Goal: Task Accomplishment & Management: Complete application form

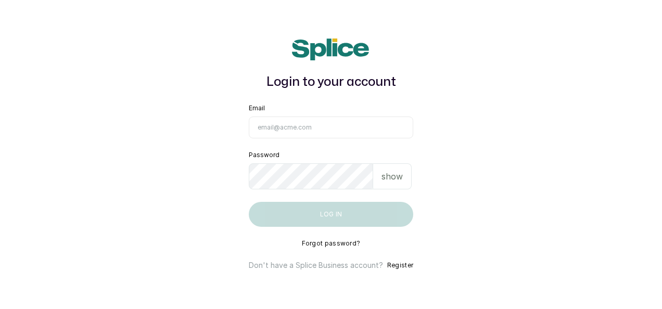
type input "[EMAIL_ADDRESS][DOMAIN_NAME]"
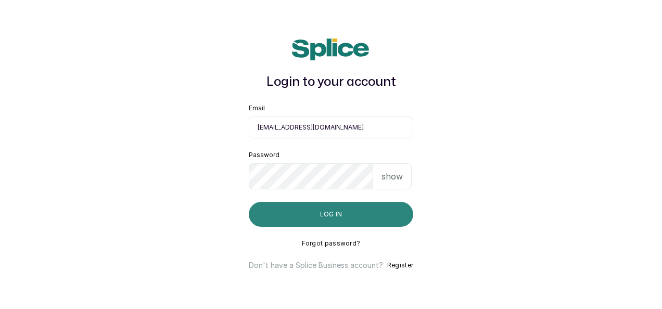
click at [334, 218] on button "Log in" at bounding box center [331, 214] width 164 height 25
click at [369, 205] on button "Log in" at bounding box center [331, 214] width 164 height 25
click at [361, 214] on button "Log in" at bounding box center [331, 214] width 164 height 25
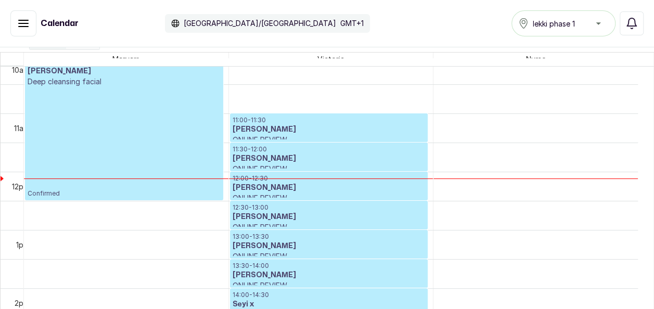
scroll to position [587, 0]
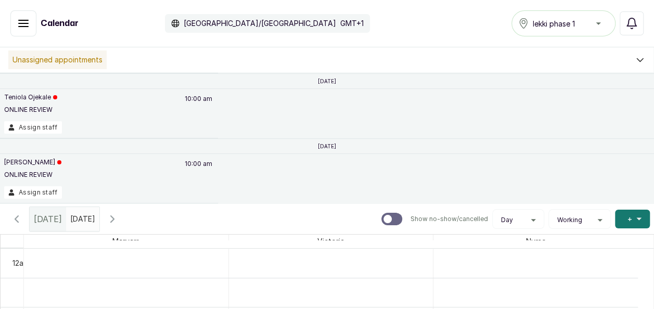
type input "dd/MM/yyyy"
click at [79, 220] on input "dd/MM/yyyy" at bounding box center [73, 217] width 12 height 18
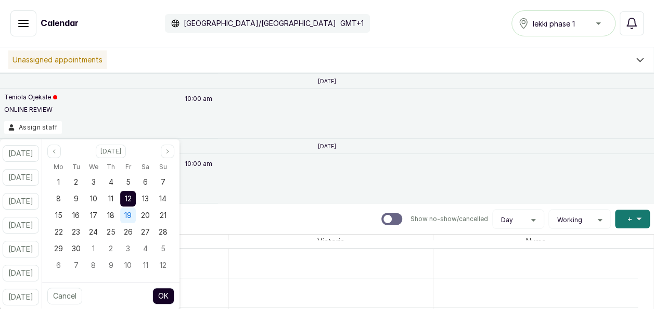
click at [132, 213] on span "19" at bounding box center [127, 215] width 7 height 9
click at [174, 297] on button "OK" at bounding box center [164, 296] width 22 height 17
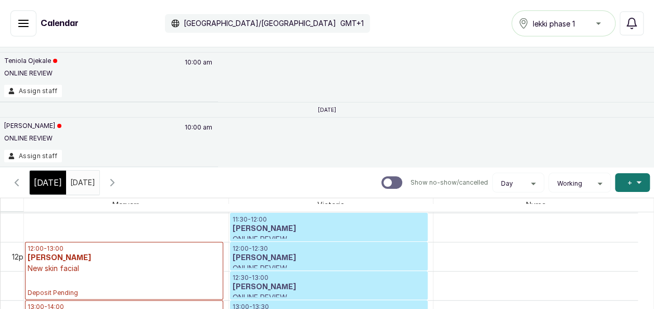
click at [99, 185] on span at bounding box center [89, 180] width 20 height 18
click at [213, 167] on div "[DATE] [DATE] [DATE] Show no-show/cancelled View Day Staff Working Add +" at bounding box center [327, 182] width 654 height 31
click at [99, 185] on span at bounding box center [89, 180] width 20 height 18
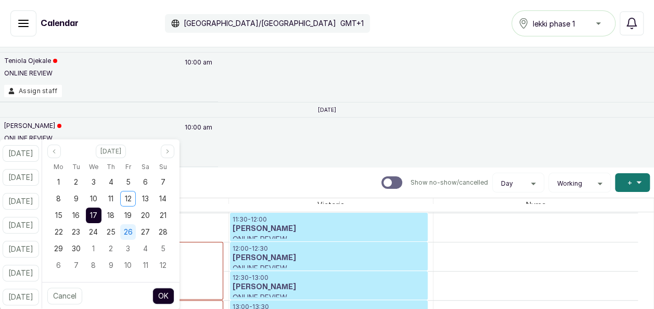
click at [136, 227] on div "26" at bounding box center [128, 232] width 16 height 16
click at [174, 289] on button "OK" at bounding box center [164, 296] width 22 height 17
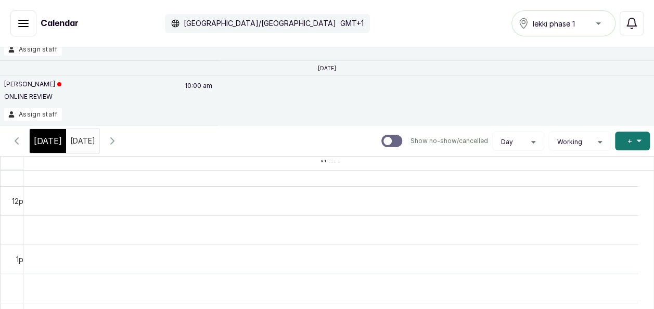
click at [99, 148] on div "[DATE] [DATE]" at bounding box center [82, 141] width 33 height 24
click at [79, 142] on input "[DATE]" at bounding box center [73, 139] width 12 height 18
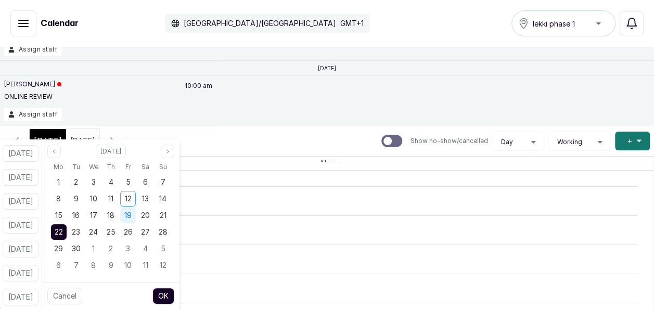
click at [136, 220] on div "19" at bounding box center [128, 216] width 16 height 16
click at [136, 227] on div "26" at bounding box center [128, 232] width 16 height 16
click at [173, 294] on button "OK" at bounding box center [164, 296] width 22 height 17
type input "[DATE]"
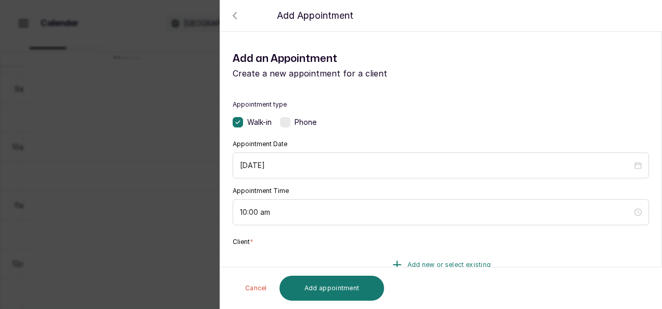
click at [408, 263] on span "Add new or select existing" at bounding box center [450, 265] width 84 height 8
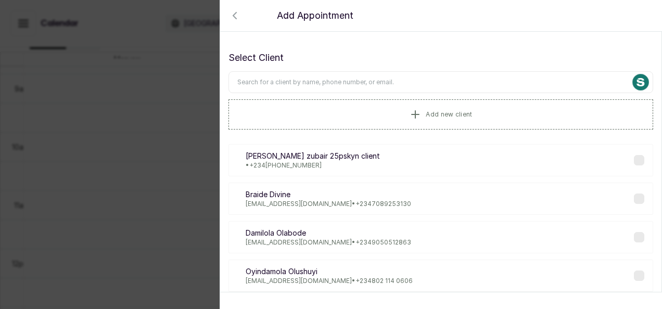
click at [314, 75] on input "text" at bounding box center [441, 82] width 425 height 22
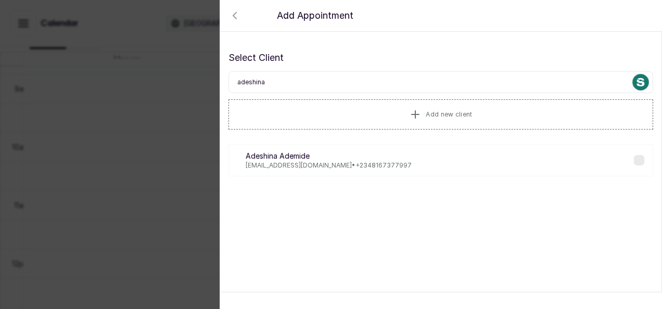
type input "adeshina"
click at [332, 161] on p "[EMAIL_ADDRESS][DOMAIN_NAME] • [PHONE_NUMBER]" at bounding box center [329, 165] width 166 height 8
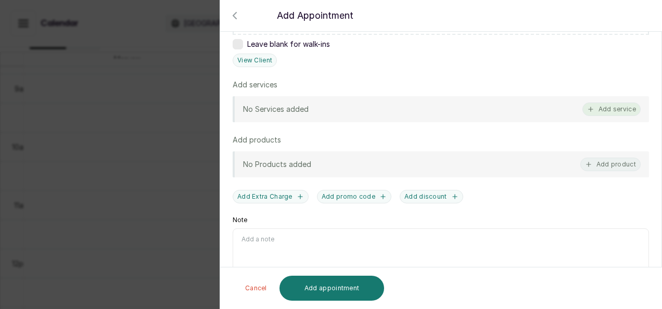
click at [607, 106] on button "Add service" at bounding box center [612, 110] width 58 height 14
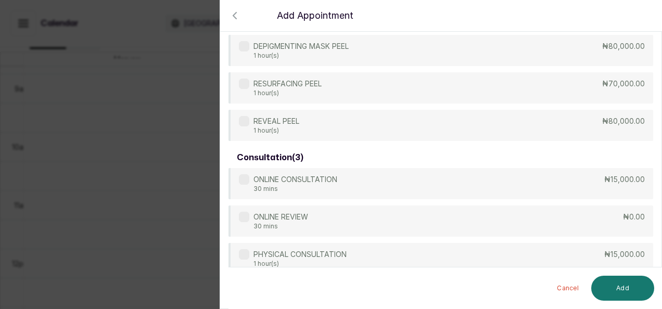
scroll to position [499, 0]
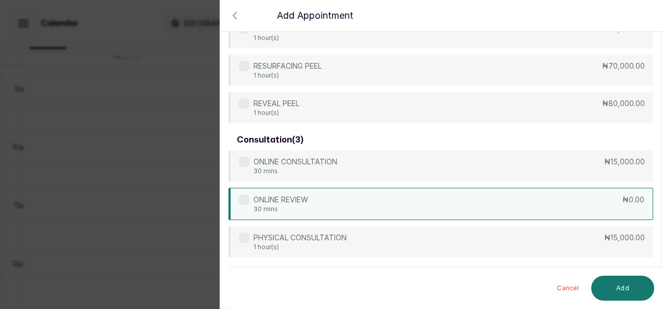
click at [425, 201] on div "ONLINE REVIEW 30 mins ₦0.00" at bounding box center [441, 204] width 425 height 32
click at [638, 283] on button "Add" at bounding box center [622, 288] width 63 height 25
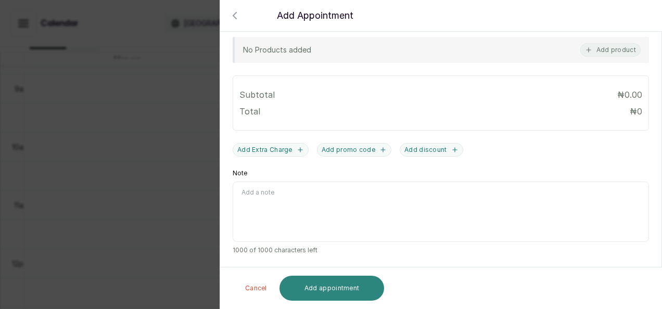
click at [337, 286] on button "Add appointment" at bounding box center [332, 288] width 105 height 25
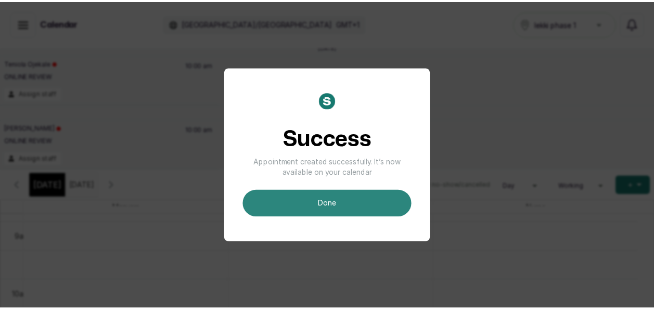
scroll to position [0, 0]
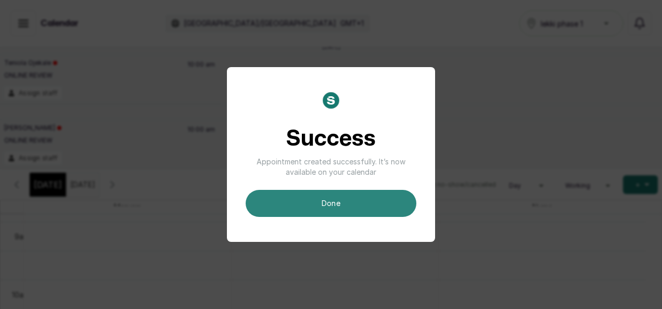
click at [358, 209] on button "done" at bounding box center [331, 203] width 171 height 27
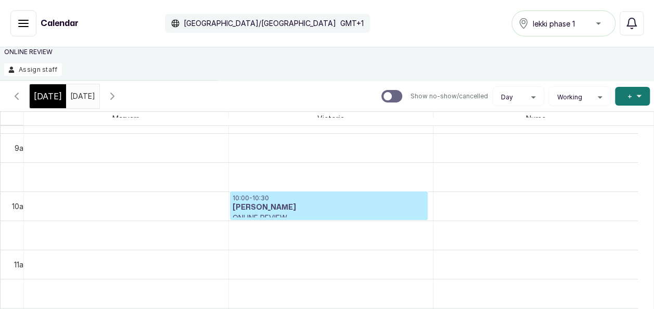
scroll to position [138, 0]
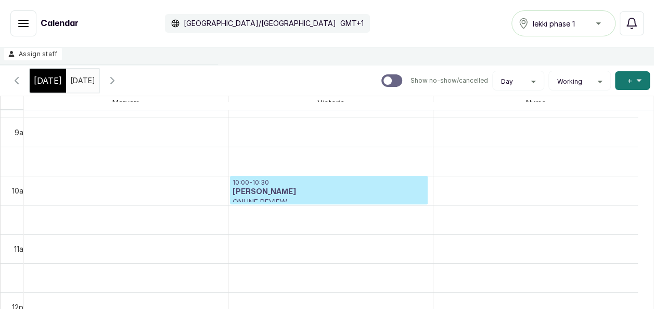
click at [79, 79] on input "[DATE]" at bounding box center [73, 78] width 12 height 18
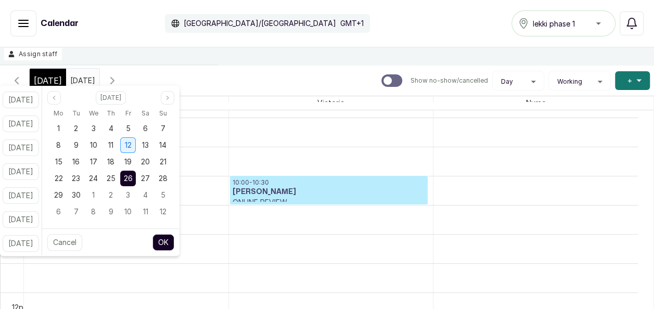
click at [132, 148] on span "12" at bounding box center [128, 145] width 7 height 9
click at [174, 243] on button "OK" at bounding box center [164, 242] width 22 height 17
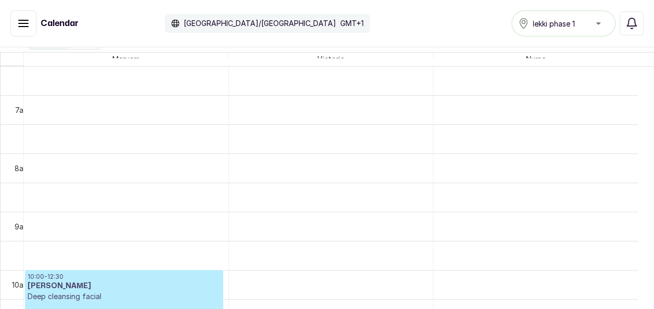
scroll to position [391, 0]
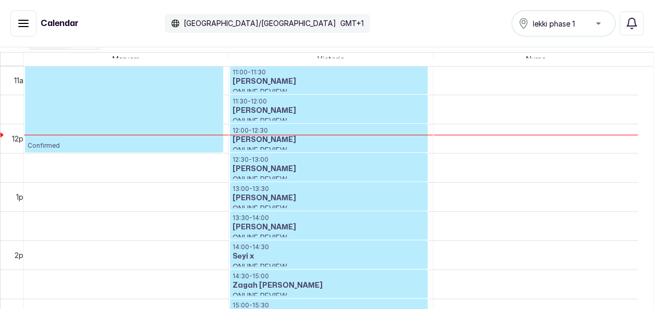
click at [378, 166] on h3 "[PERSON_NAME]" at bounding box center [329, 169] width 193 height 10
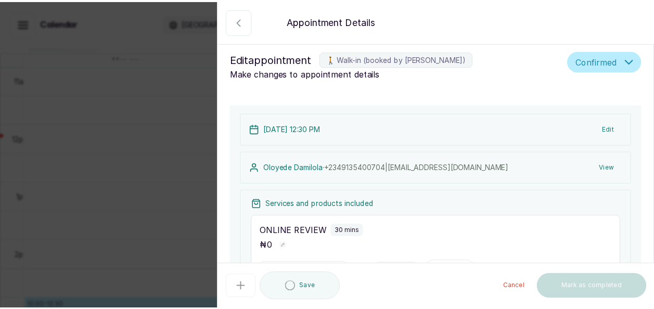
scroll to position [351, 0]
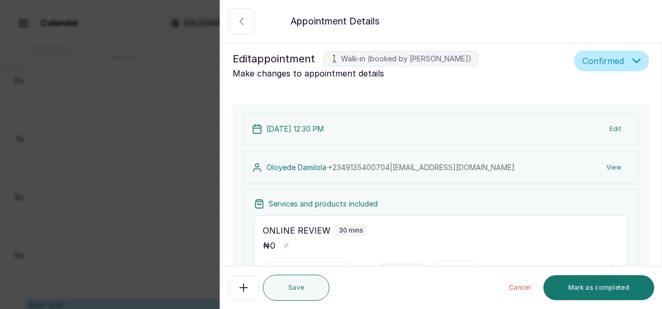
click at [250, 20] on button "Show no-show/cancelled" at bounding box center [242, 21] width 26 height 26
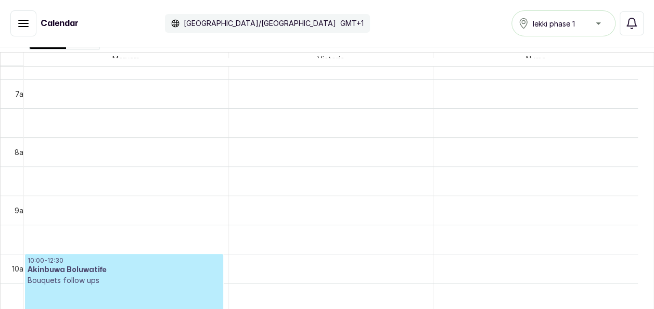
scroll to position [413, 0]
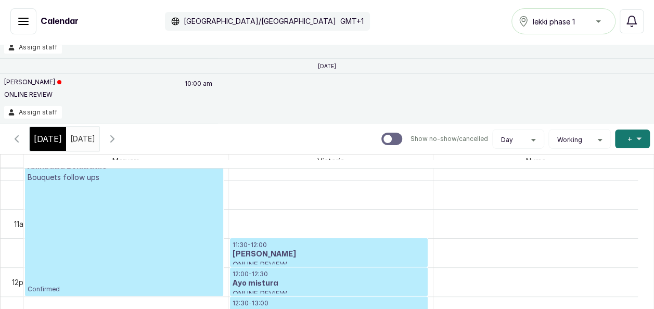
click at [99, 142] on span at bounding box center [89, 137] width 20 height 18
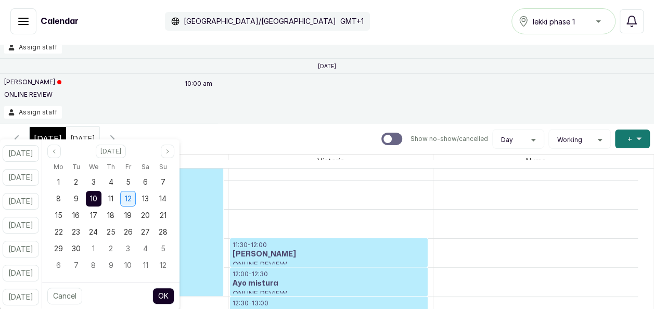
click at [132, 197] on span "12" at bounding box center [128, 198] width 7 height 9
click at [172, 295] on button "OK" at bounding box center [164, 296] width 22 height 17
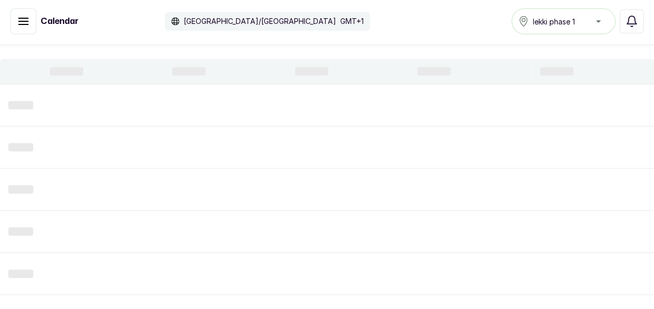
scroll to position [351, 0]
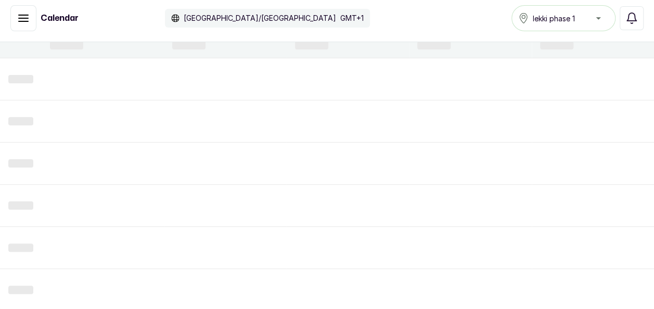
drag, startPoint x: 641, startPoint y: 308, endPoint x: 653, endPoint y: 308, distance: 12.5
click at [653, 308] on div "Unassigned appointments [DATE] [PERSON_NAME] ONLINE REVIEW 01:00 pm Assign staf…" at bounding box center [327, 176] width 654 height 268
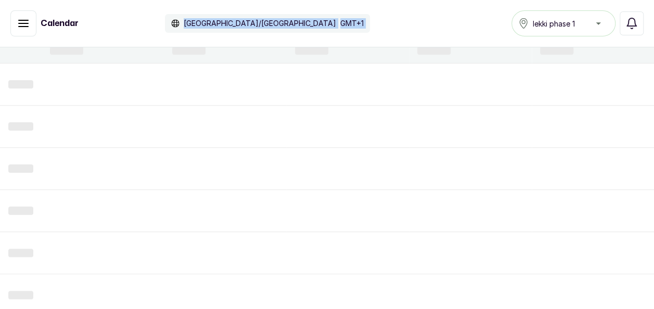
drag, startPoint x: 520, startPoint y: 4, endPoint x: 144, endPoint y: -39, distance: 377.7
click at [144, 0] on html "MO [PERSON_NAME] Home Calendar Sales Staff Clients Wallet Messaging Rewards Cat…" at bounding box center [327, 157] width 654 height 315
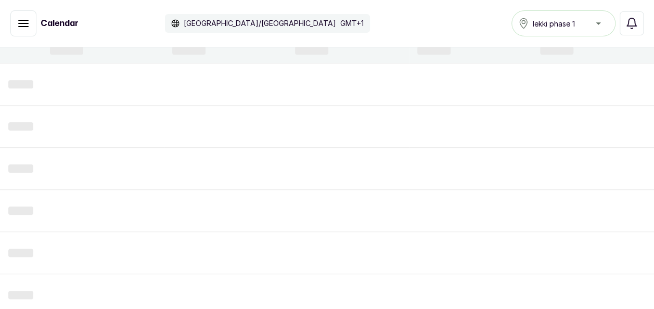
drag, startPoint x: 144, startPoint y: -39, endPoint x: 111, endPoint y: 14, distance: 61.5
click at [111, 14] on div "Calendar [GEOGRAPHIC_DATA]/[GEOGRAPHIC_DATA] GMT+1" at bounding box center [190, 23] width 360 height 26
click at [30, 18] on button "Show no-show/cancelled" at bounding box center [23, 23] width 26 height 26
click at [37, 21] on div "Calendar [GEOGRAPHIC_DATA]/[GEOGRAPHIC_DATA] GMT+1" at bounding box center [190, 23] width 360 height 26
click at [19, 25] on icon "button" at bounding box center [23, 23] width 12 height 12
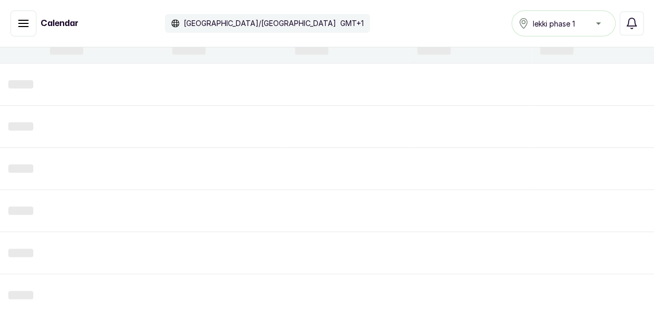
click at [19, 25] on icon "button" at bounding box center [23, 23] width 12 height 12
click at [68, 23] on h1 "Calendar" at bounding box center [60, 23] width 38 height 12
click at [303, 32] on div "Calendar [GEOGRAPHIC_DATA]/[GEOGRAPHIC_DATA] GMT+1 lekki phase 1 Notifications" at bounding box center [327, 23] width 634 height 26
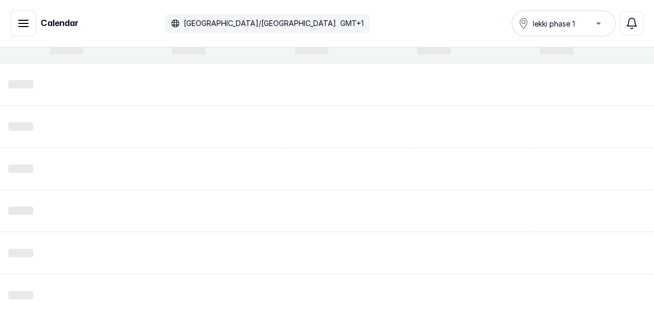
click at [303, 32] on div "Calendar [GEOGRAPHIC_DATA]/[GEOGRAPHIC_DATA] GMT+1 lekki phase 1 Notifications" at bounding box center [327, 23] width 634 height 26
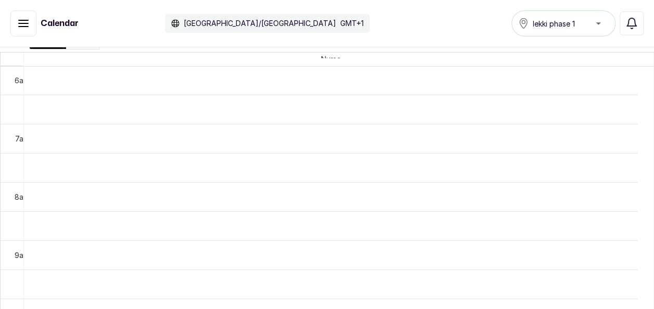
click at [22, 17] on button "Show no-show/cancelled" at bounding box center [23, 23] width 26 height 26
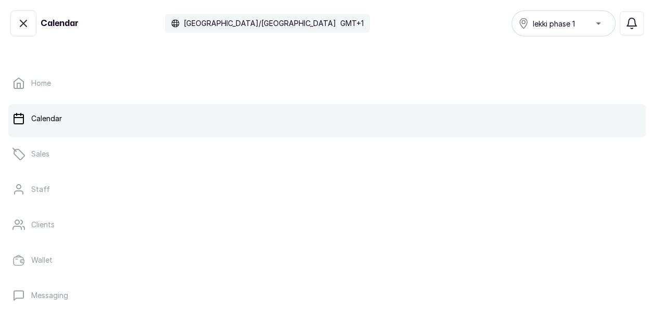
click at [37, 122] on p "Calendar" at bounding box center [46, 118] width 31 height 10
click at [120, 119] on link "Calendar" at bounding box center [327, 118] width 638 height 29
click at [32, 22] on button "Show no-show/cancelled" at bounding box center [23, 23] width 26 height 26
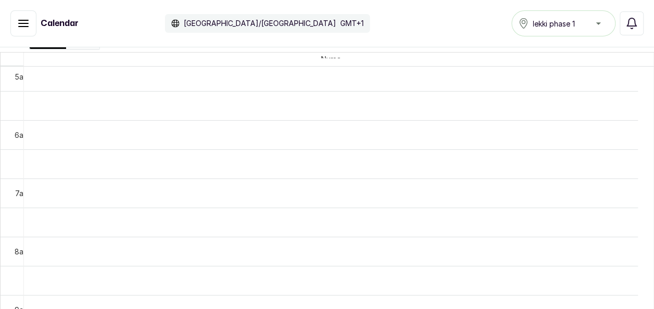
scroll to position [275, 0]
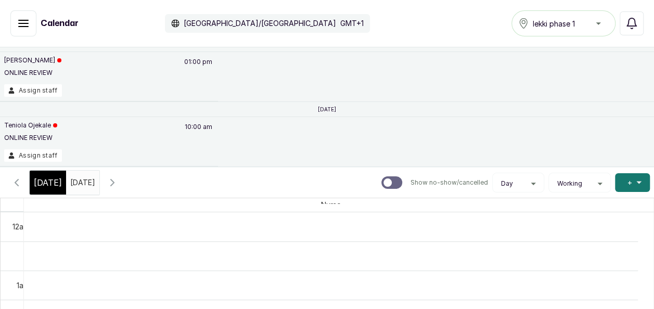
click at [99, 182] on span at bounding box center [89, 180] width 20 height 18
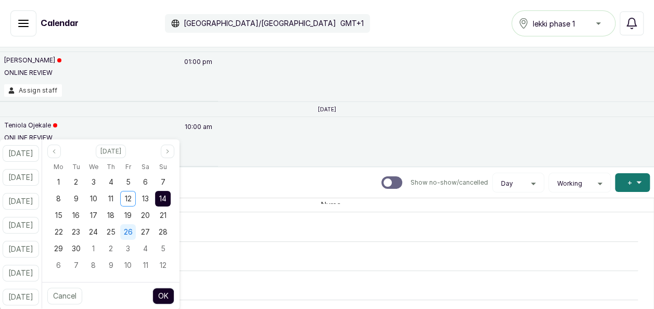
click at [133, 232] on span "26" at bounding box center [128, 231] width 9 height 9
click at [132, 212] on span "19" at bounding box center [127, 215] width 7 height 9
click at [174, 297] on button "OK" at bounding box center [164, 296] width 22 height 17
type input "[DATE]"
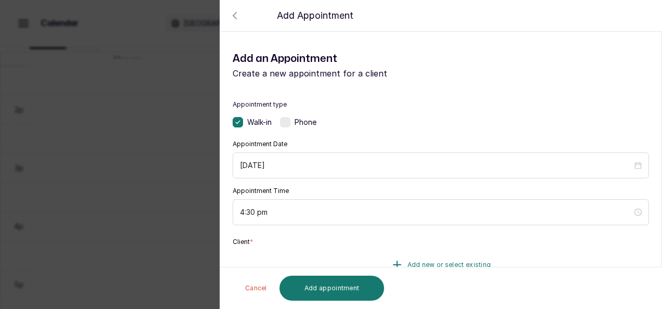
click at [420, 263] on span "Add new or select existing" at bounding box center [450, 265] width 84 height 8
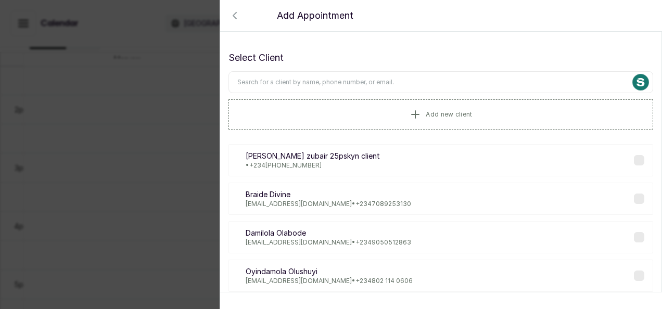
click at [369, 82] on input "text" at bounding box center [441, 82] width 425 height 22
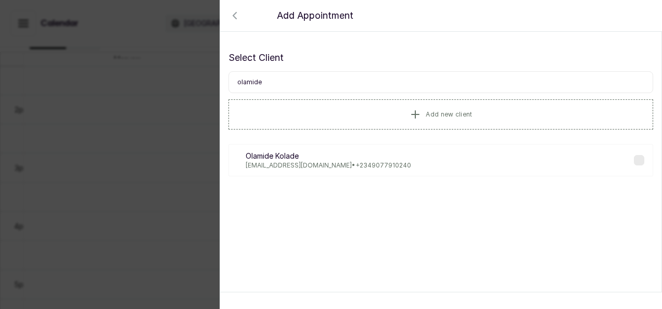
type input "olamide"
click at [327, 161] on p "[EMAIL_ADDRESS][DOMAIN_NAME] • [PHONE_NUMBER]" at bounding box center [329, 165] width 166 height 8
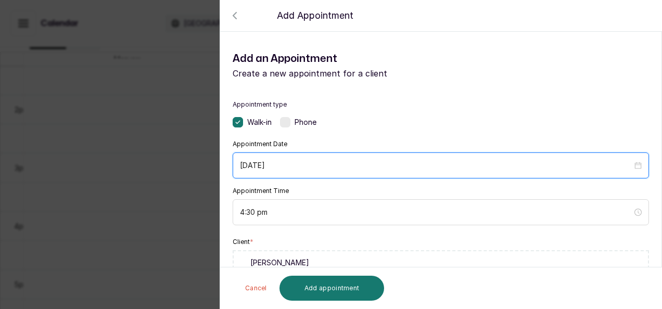
click at [327, 161] on input "[DATE]" at bounding box center [436, 165] width 393 height 11
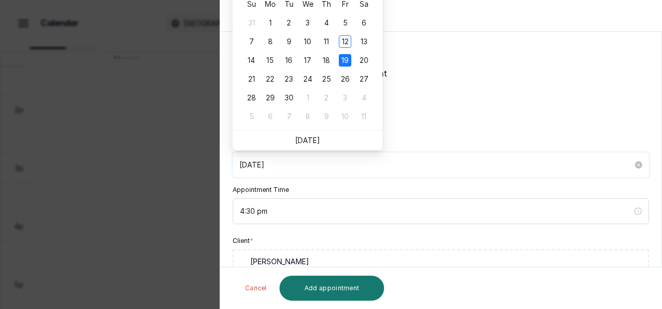
click at [455, 174] on div "[DATE]" at bounding box center [441, 165] width 416 height 25
type input "[DATE]"
click at [349, 58] on div "19" at bounding box center [345, 60] width 12 height 12
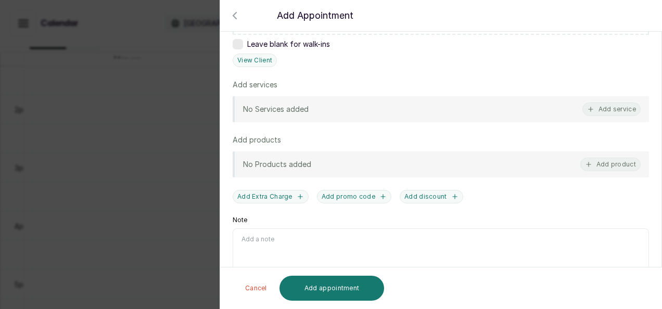
click at [571, 117] on div "No Services added Add service" at bounding box center [441, 109] width 416 height 26
click at [586, 112] on button "Add service" at bounding box center [612, 110] width 58 height 14
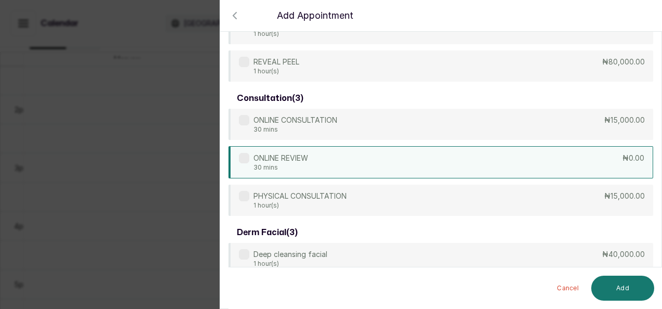
click at [420, 154] on div "ONLINE REVIEW 30 mins ₦0.00" at bounding box center [441, 162] width 425 height 32
click at [629, 291] on button "Add" at bounding box center [622, 288] width 63 height 25
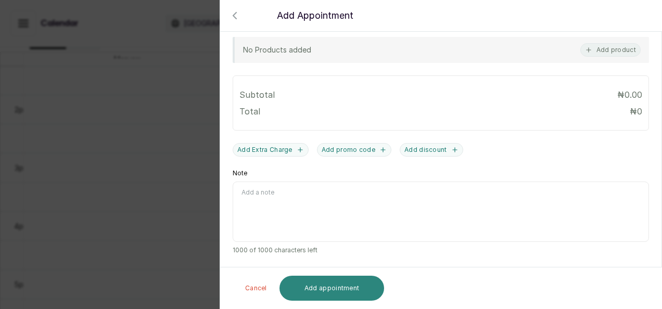
click at [351, 290] on button "Add appointment" at bounding box center [332, 288] width 105 height 25
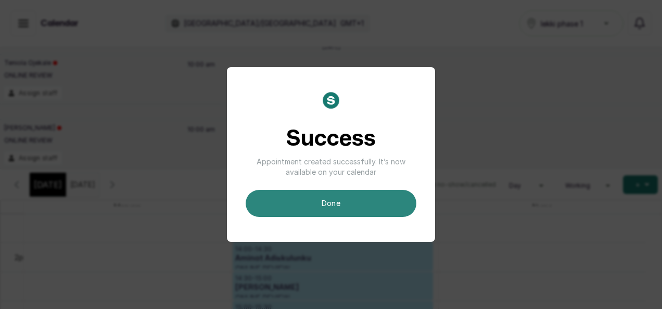
click at [388, 211] on button "done" at bounding box center [331, 203] width 171 height 27
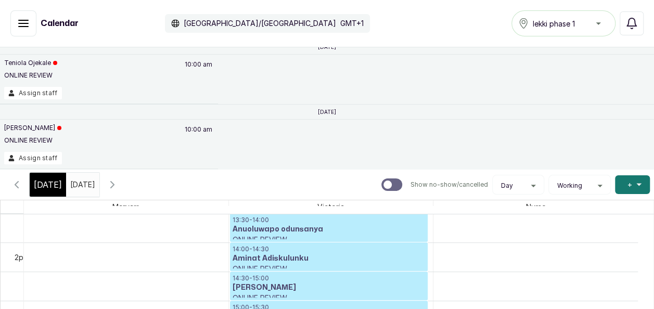
click at [79, 188] on input "[DATE]" at bounding box center [73, 182] width 12 height 18
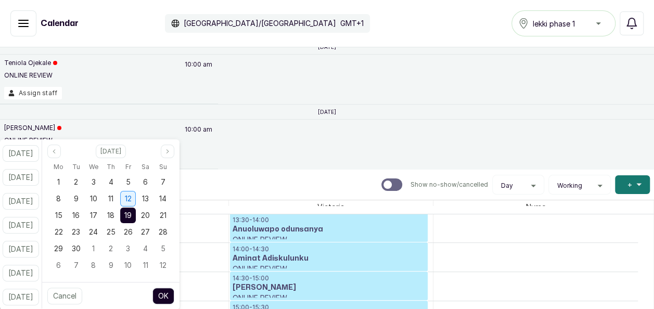
click at [136, 204] on div "12" at bounding box center [128, 199] width 16 height 16
click at [174, 295] on button "OK" at bounding box center [164, 296] width 22 height 17
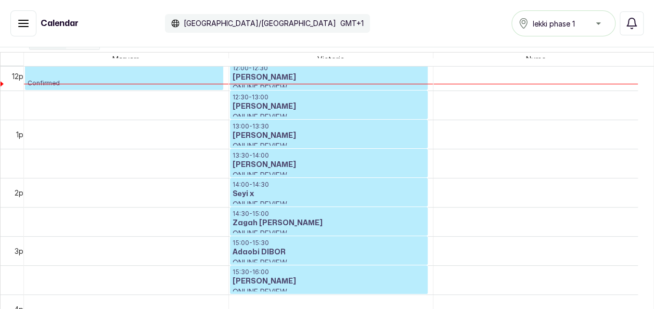
scroll to position [0, 0]
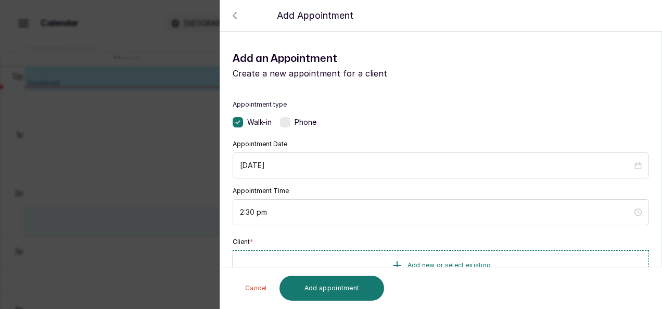
click at [241, 20] on div at bounding box center [331, 43] width 662 height 52
click at [237, 18] on div at bounding box center [331, 43] width 662 height 52
click at [234, 15] on icon "button" at bounding box center [234, 15] width 3 height 6
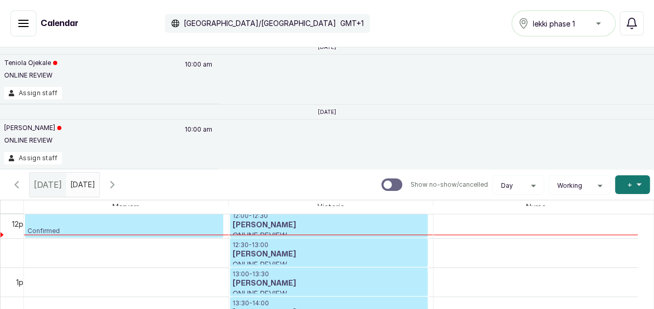
click at [234, 15] on div "[GEOGRAPHIC_DATA]/[GEOGRAPHIC_DATA] GMT+1" at bounding box center [267, 23] width 205 height 19
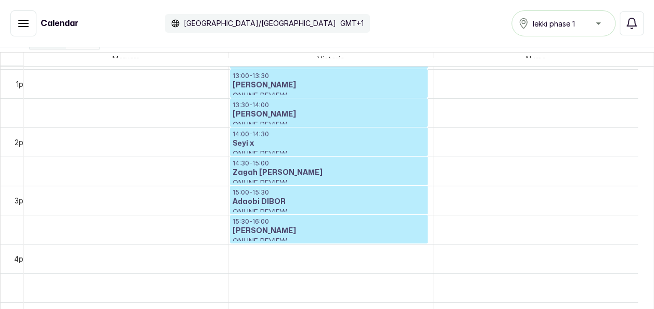
scroll to position [774, 0]
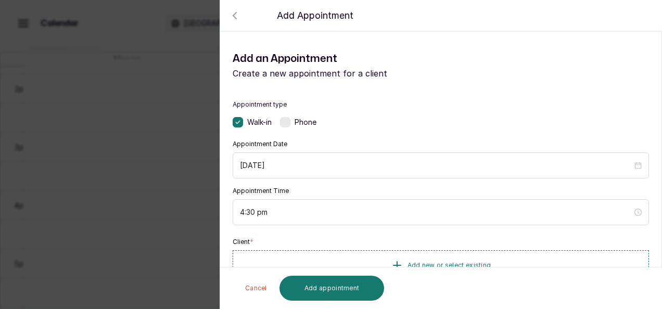
click at [123, 112] on div "Back Add Appointment Add an Appointment Create a new appointment for a client A…" at bounding box center [331, 154] width 662 height 309
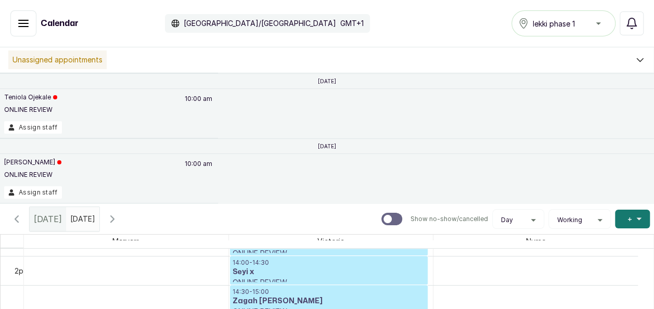
scroll to position [0, 0]
click at [293, 267] on h3 "Seyi x" at bounding box center [329, 272] width 193 height 10
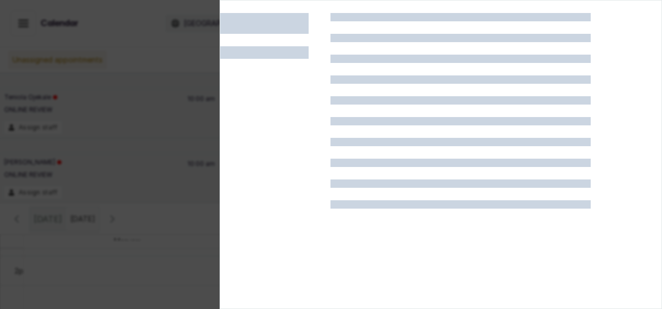
click at [171, 196] on div at bounding box center [331, 154] width 662 height 309
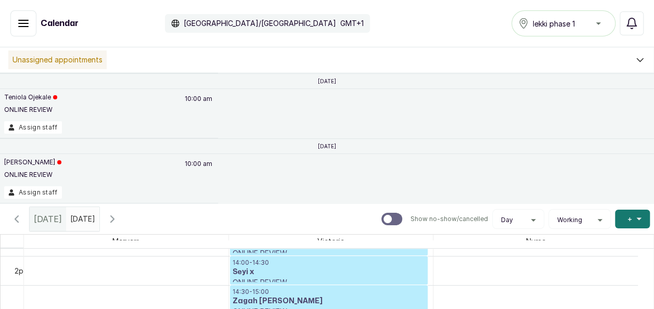
click at [171, 196] on div "Assign staff" at bounding box center [109, 192] width 210 height 12
click at [79, 223] on input "[DATE]" at bounding box center [73, 217] width 12 height 18
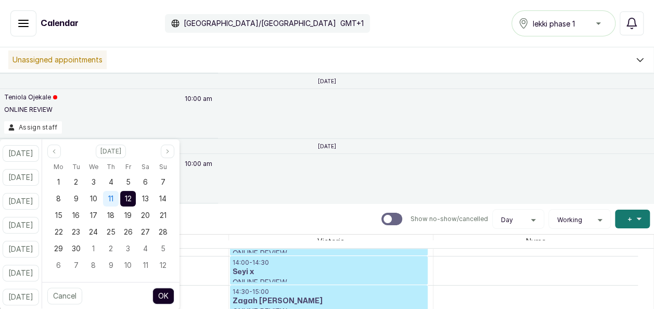
scroll to position [351, 0]
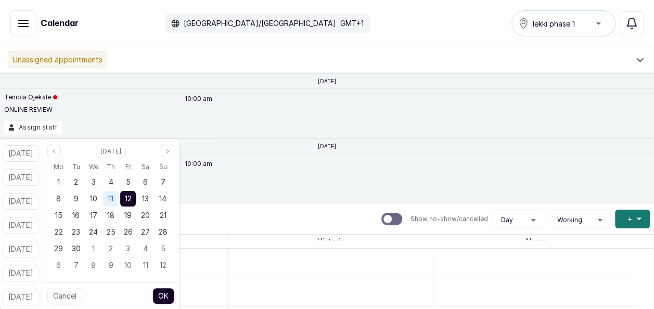
click at [119, 205] on div "11" at bounding box center [111, 199] width 16 height 16
click at [170, 299] on button "OK" at bounding box center [164, 296] width 22 height 17
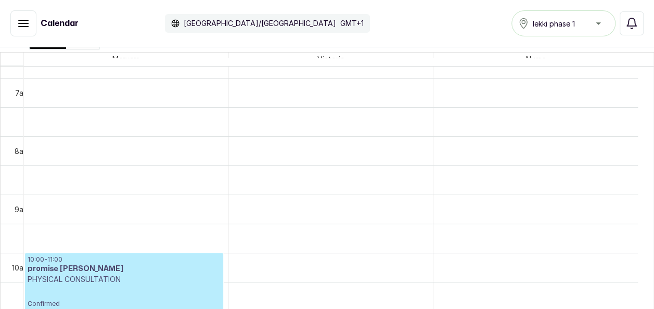
scroll to position [414, 0]
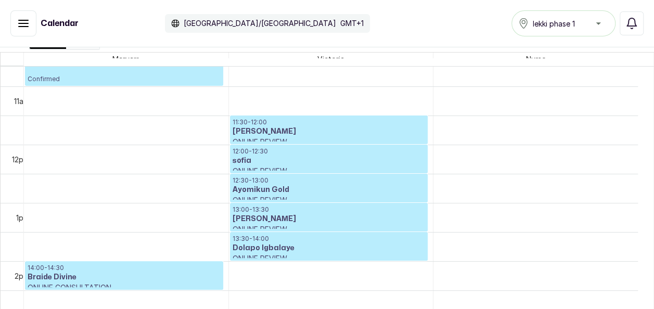
click at [31, 22] on button "Show no-show/cancelled" at bounding box center [23, 23] width 26 height 26
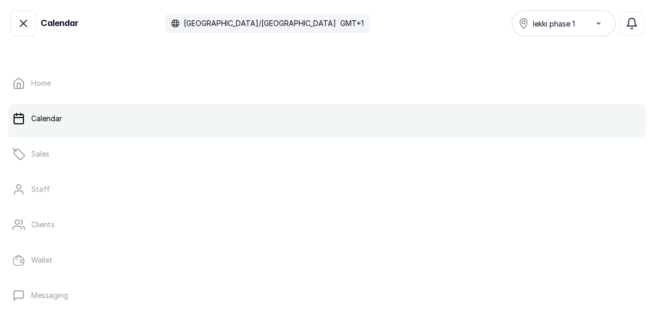
click at [31, 22] on button "Show no-show/cancelled" at bounding box center [23, 23] width 26 height 26
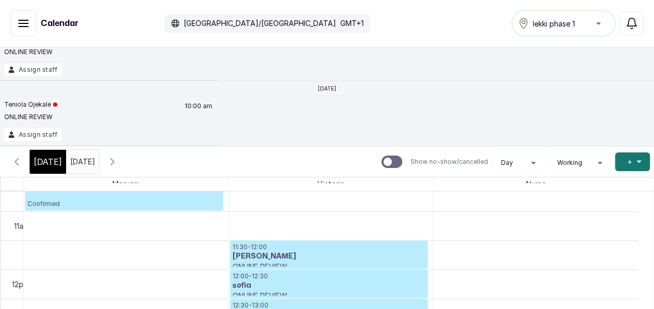
click at [99, 153] on span at bounding box center [89, 159] width 20 height 18
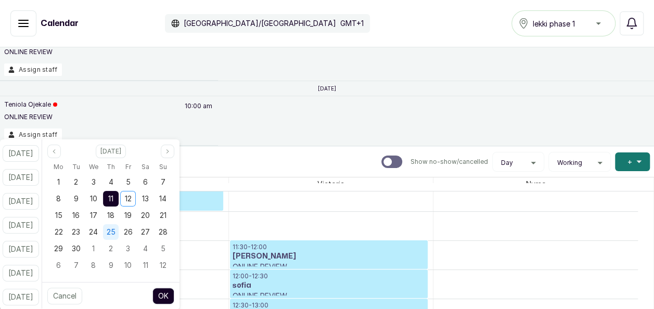
click at [115, 232] on span "25" at bounding box center [110, 231] width 9 height 9
click at [174, 289] on button "OK" at bounding box center [164, 296] width 22 height 17
type input "[DATE]"
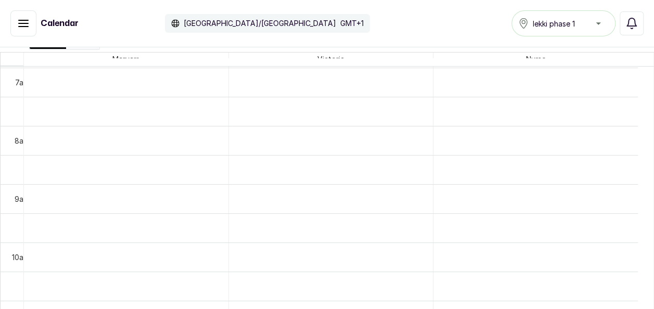
scroll to position [413, 0]
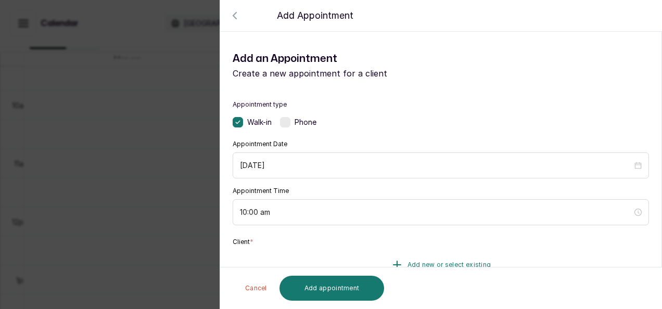
click at [415, 259] on button "Add new or select existing" at bounding box center [441, 264] width 416 height 29
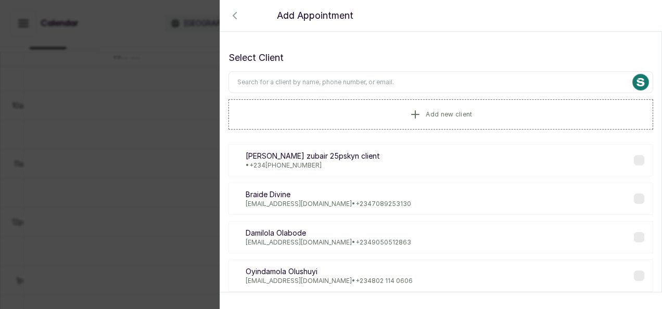
click at [342, 87] on input "text" at bounding box center [441, 82] width 425 height 22
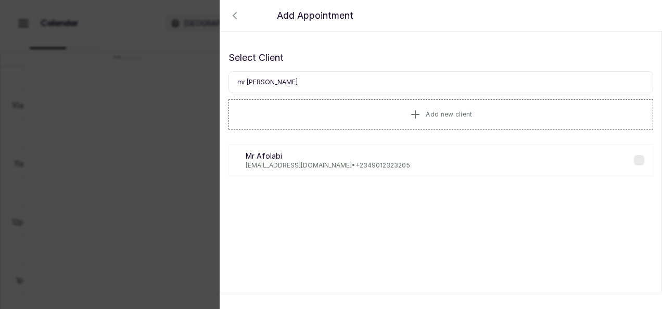
type input "mr [PERSON_NAME]"
click at [323, 171] on div "MA [PERSON_NAME] [EMAIL_ADDRESS][DOMAIN_NAME] • [PHONE_NUMBER]" at bounding box center [441, 160] width 425 height 32
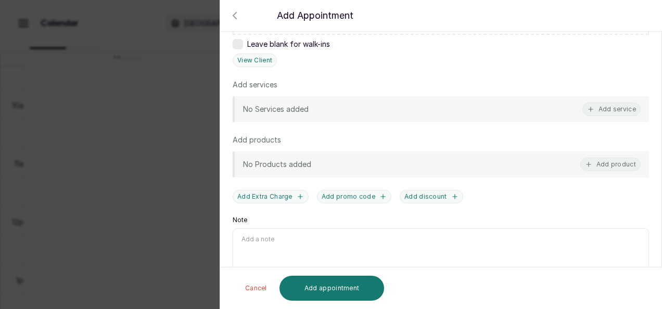
click at [559, 116] on div "No Services added Add service" at bounding box center [441, 109] width 416 height 26
click at [601, 105] on button "Add service" at bounding box center [612, 110] width 58 height 14
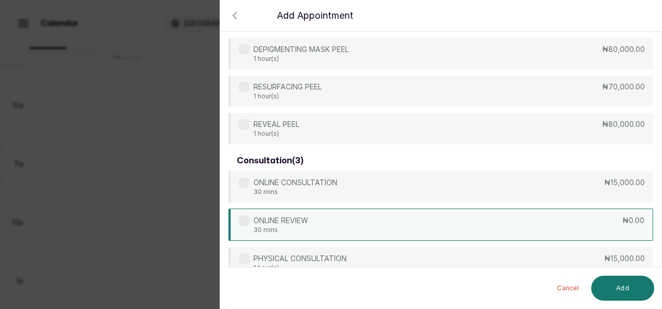
click at [452, 222] on div "ONLINE REVIEW 30 mins ₦0.00" at bounding box center [441, 225] width 425 height 32
click at [615, 288] on button "Add" at bounding box center [622, 288] width 63 height 25
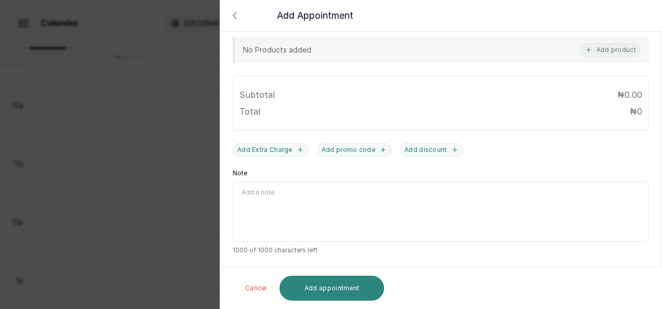
click at [337, 283] on button "Add appointment" at bounding box center [332, 288] width 105 height 25
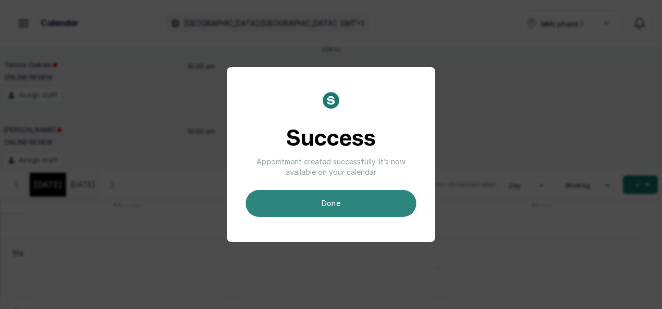
click at [346, 207] on button "done" at bounding box center [331, 203] width 171 height 27
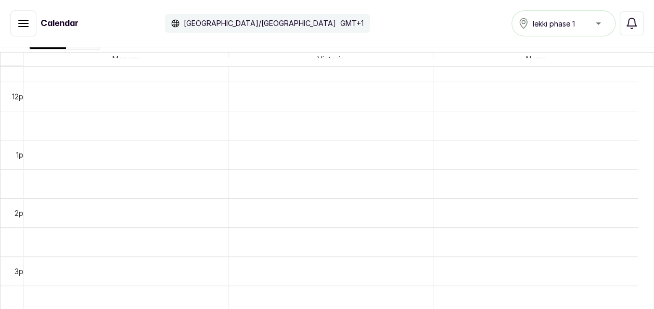
scroll to position [705, 0]
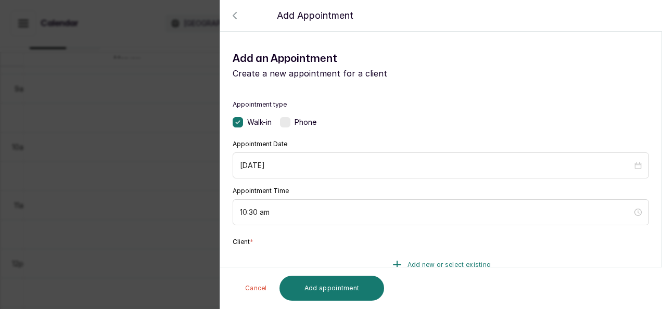
click at [379, 254] on button "Add new or select existing" at bounding box center [441, 264] width 416 height 29
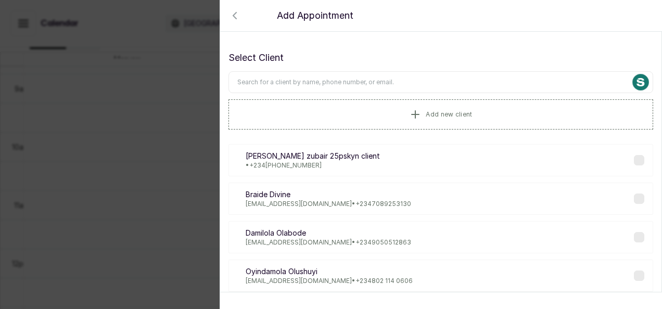
click at [359, 77] on input "text" at bounding box center [441, 82] width 425 height 22
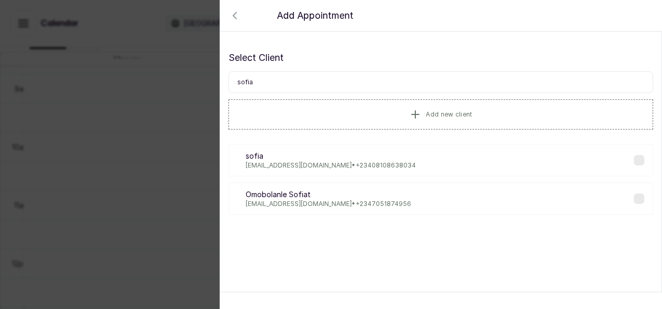
type input "sofia"
click at [349, 169] on div "so [PERSON_NAME] [PERSON_NAME][EMAIL_ADDRESS][DOMAIN_NAME] • [PHONE_NUMBER]" at bounding box center [441, 160] width 425 height 32
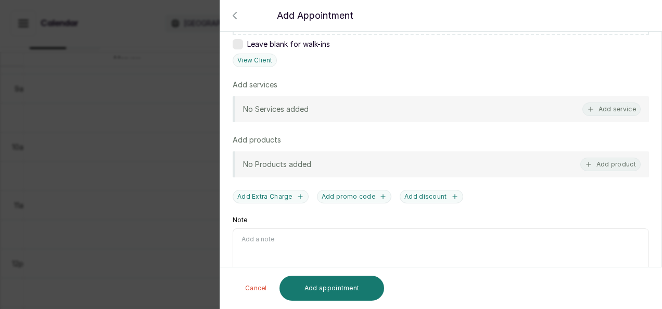
click at [616, 115] on div "No Services added Add service" at bounding box center [441, 109] width 416 height 26
click at [605, 100] on div "No Services added Add service" at bounding box center [441, 109] width 416 height 26
click at [591, 110] on button "Add service" at bounding box center [612, 110] width 58 height 14
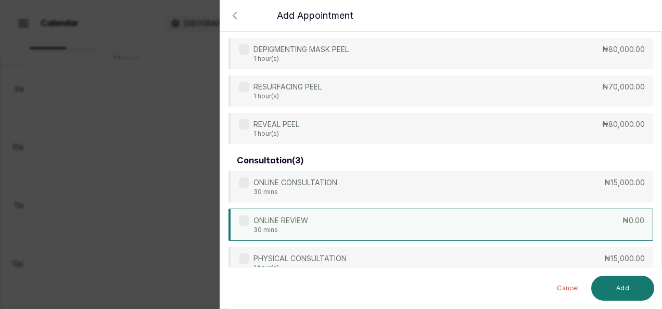
click at [470, 221] on div "ONLINE REVIEW 30 mins ₦0.00" at bounding box center [441, 225] width 425 height 32
click at [619, 294] on button "Add" at bounding box center [622, 288] width 63 height 25
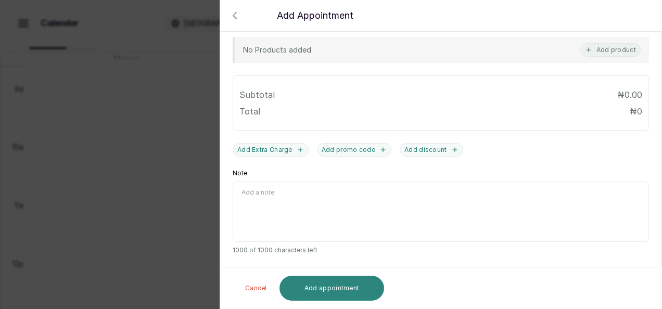
click at [355, 287] on button "Add appointment" at bounding box center [332, 288] width 105 height 25
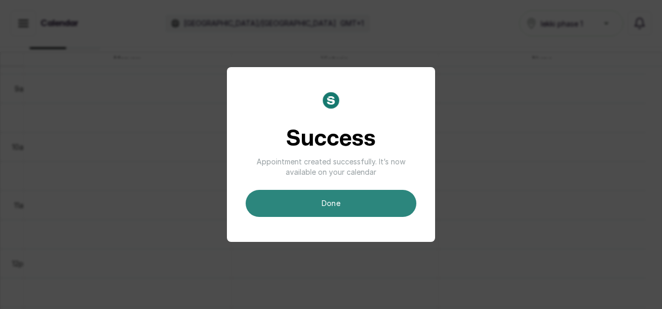
click at [348, 200] on button "done" at bounding box center [331, 203] width 171 height 27
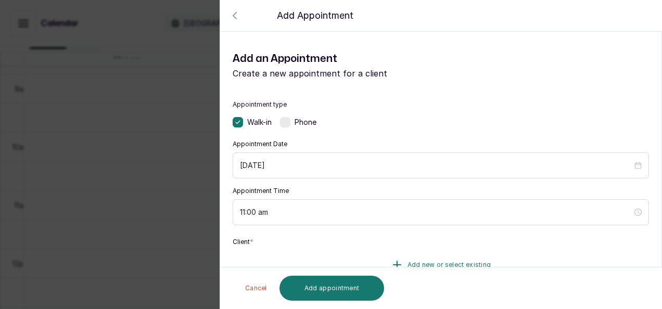
click at [409, 256] on button "Add new or select existing" at bounding box center [441, 264] width 416 height 29
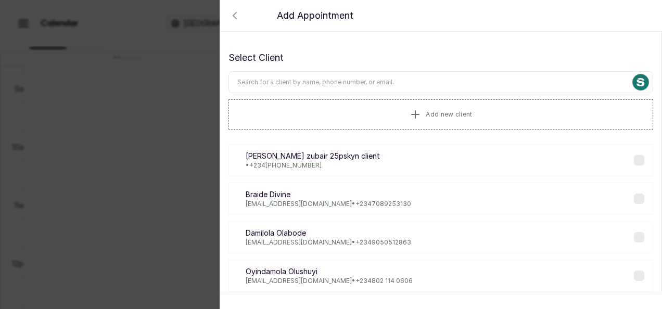
click at [355, 77] on input "text" at bounding box center [441, 82] width 425 height 22
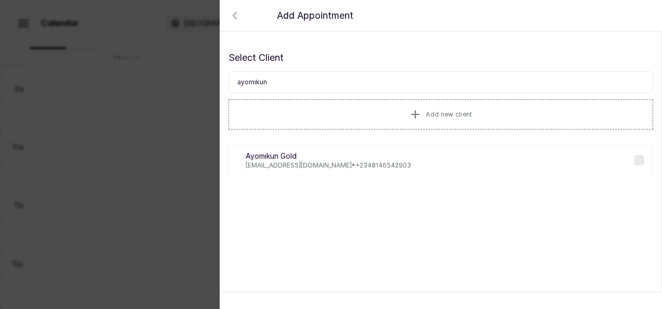
type input "ayomikun"
click at [339, 156] on p "Ayomikun Gold" at bounding box center [329, 156] width 166 height 10
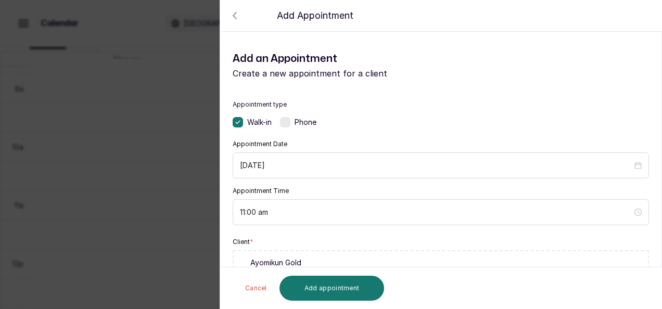
scroll to position [270, 0]
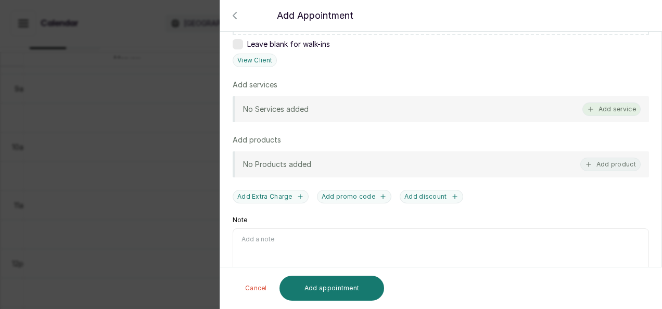
click at [605, 110] on button "Add service" at bounding box center [612, 110] width 58 height 14
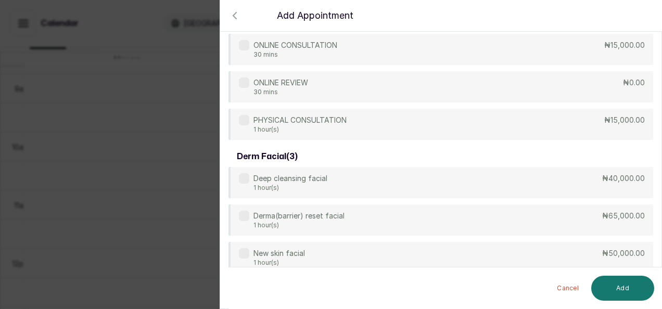
scroll to position [604, 0]
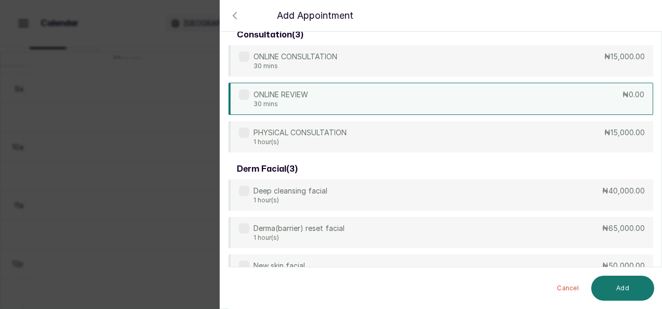
click at [458, 108] on div "ONLINE REVIEW 30 mins ₦0.00" at bounding box center [441, 99] width 425 height 32
click at [617, 285] on button "Add" at bounding box center [622, 288] width 63 height 25
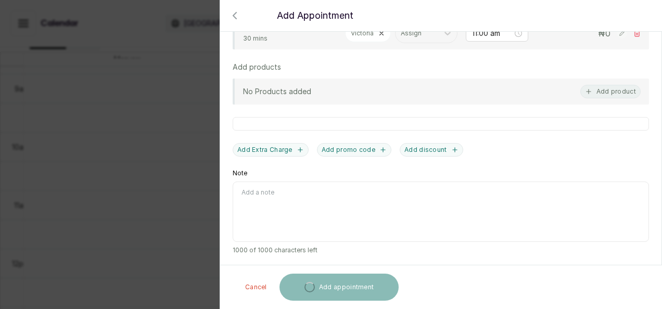
scroll to position [412, 0]
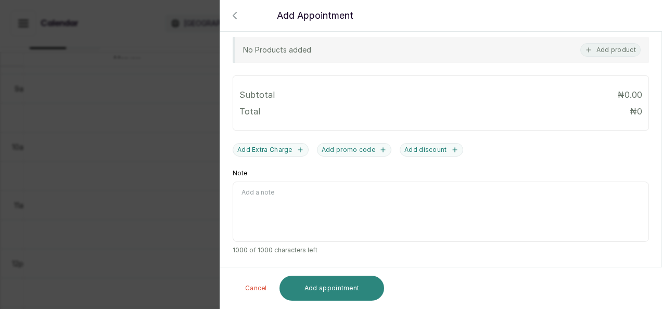
click at [349, 284] on button "Add appointment" at bounding box center [332, 288] width 105 height 25
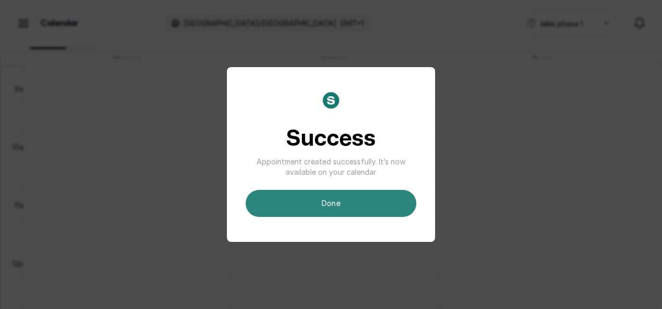
click at [388, 196] on button "done" at bounding box center [331, 203] width 171 height 27
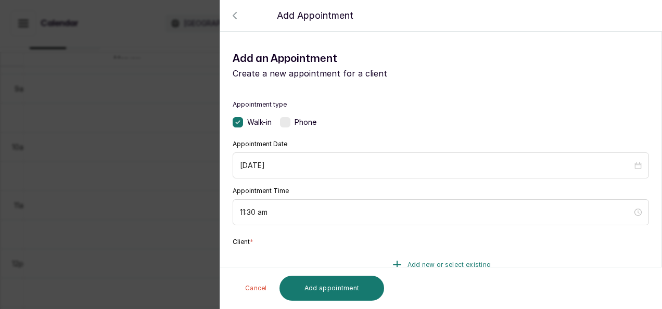
click at [357, 262] on button "Add new or select existing" at bounding box center [441, 264] width 416 height 29
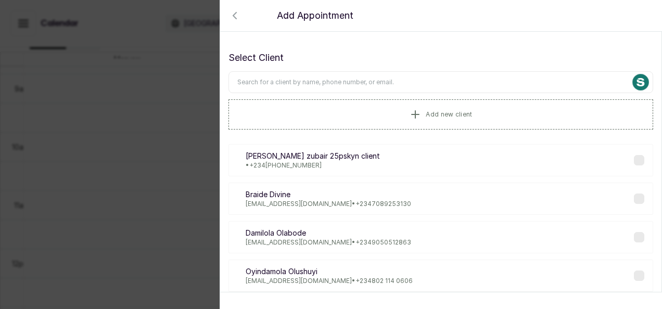
click at [357, 67] on div "Select Client Add new client" at bounding box center [441, 89] width 425 height 79
click at [346, 81] on input "text" at bounding box center [441, 82] width 425 height 22
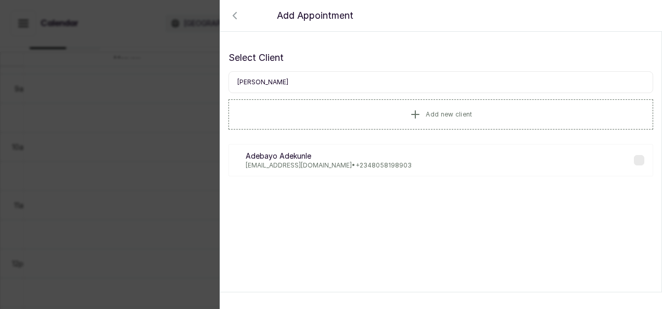
type input "[PERSON_NAME]"
click at [338, 159] on p "[PERSON_NAME]" at bounding box center [329, 156] width 166 height 10
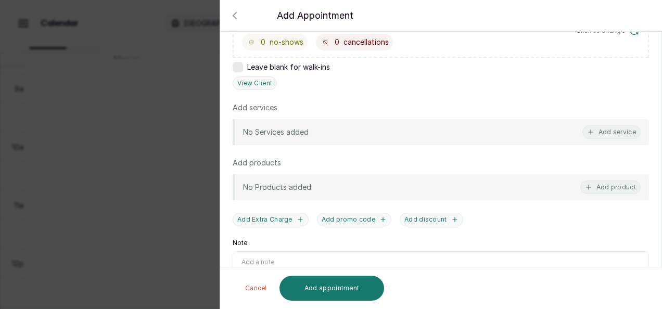
scroll to position [270, 0]
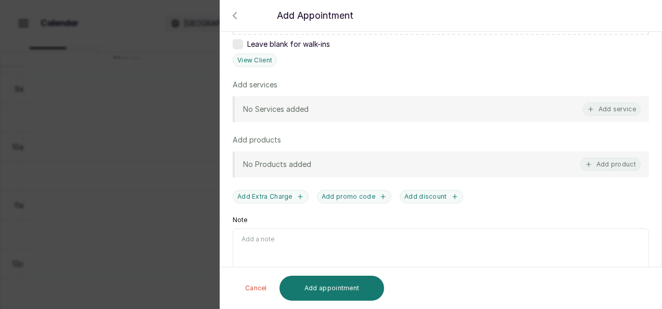
click at [518, 112] on div "No Services added Add service" at bounding box center [441, 109] width 416 height 26
click at [587, 106] on icon "button" at bounding box center [590, 109] width 7 height 7
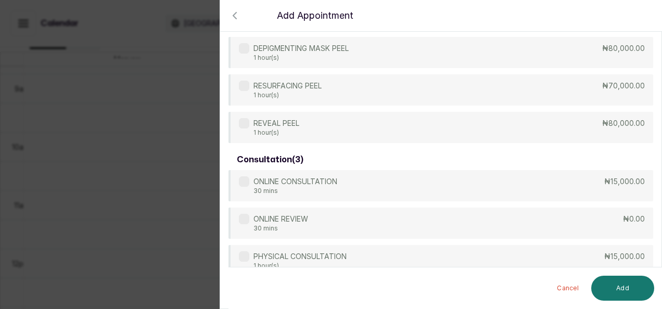
scroll to position [500, 0]
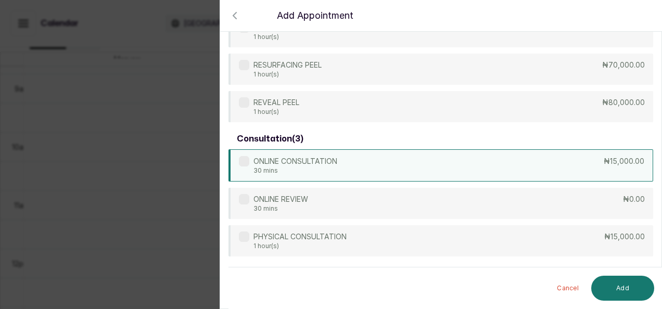
click at [511, 166] on div "ONLINE CONSULTATION 30 mins ₦15,000.00" at bounding box center [441, 165] width 425 height 32
click at [604, 281] on button "Add" at bounding box center [622, 288] width 63 height 25
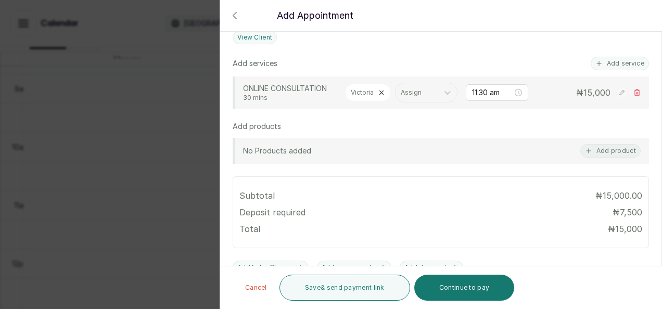
scroll to position [283, 0]
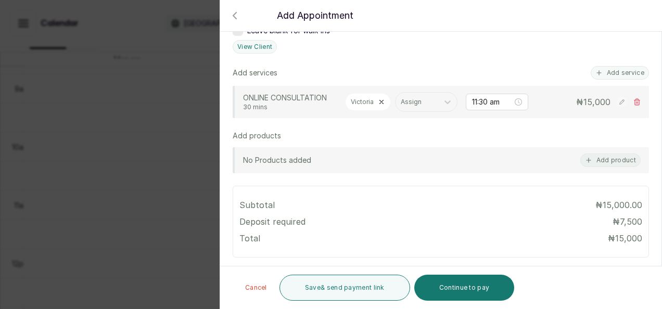
click at [634, 106] on icon at bounding box center [637, 101] width 7 height 7
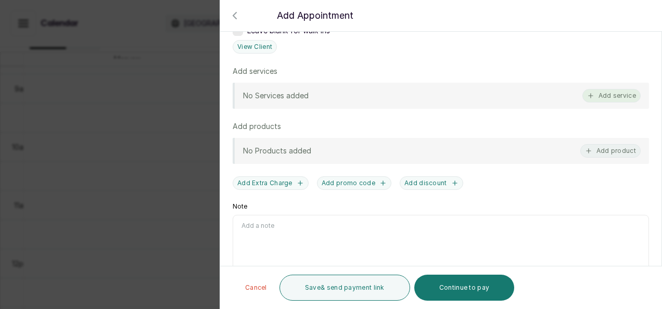
click at [618, 98] on button "Add service" at bounding box center [612, 96] width 58 height 14
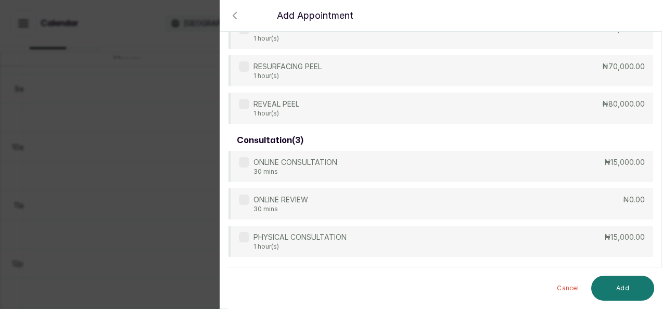
scroll to position [519, 0]
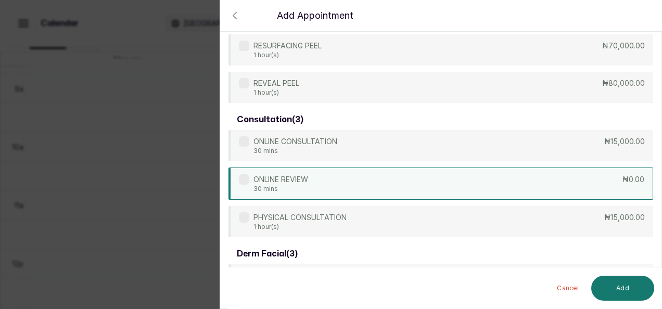
click at [514, 177] on div "ONLINE REVIEW 30 mins ₦0.00" at bounding box center [441, 184] width 425 height 32
click at [630, 299] on button "Add" at bounding box center [622, 288] width 63 height 25
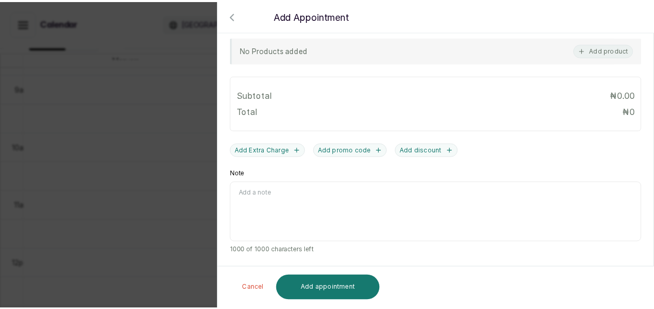
scroll to position [412, 0]
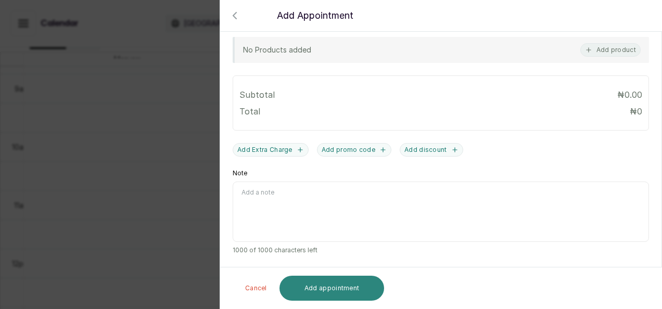
click at [372, 286] on button "Add appointment" at bounding box center [332, 288] width 105 height 25
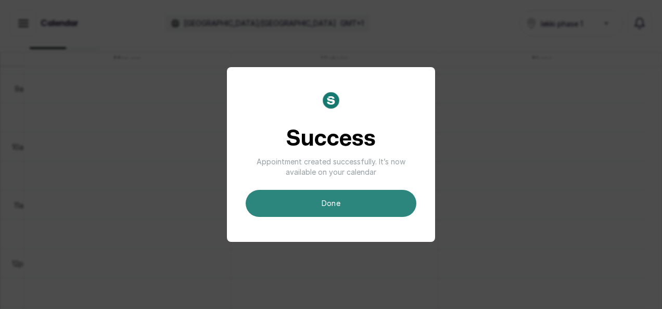
click at [368, 199] on button "done" at bounding box center [331, 203] width 171 height 27
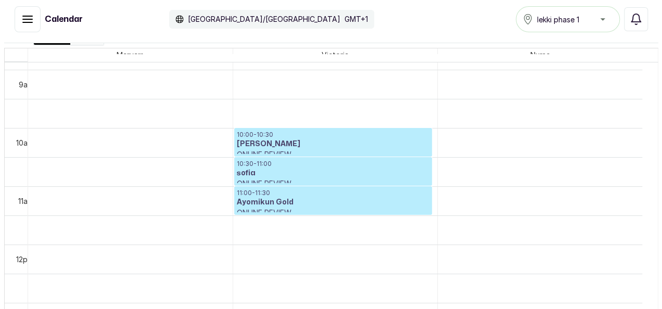
scroll to position [5, 0]
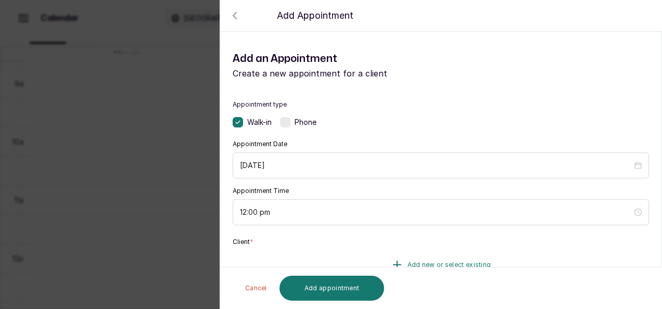
click at [363, 257] on button "Add new or select existing" at bounding box center [441, 264] width 416 height 29
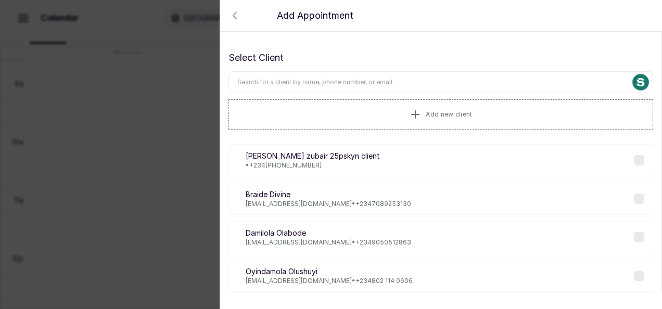
click at [414, 76] on input "text" at bounding box center [441, 82] width 425 height 22
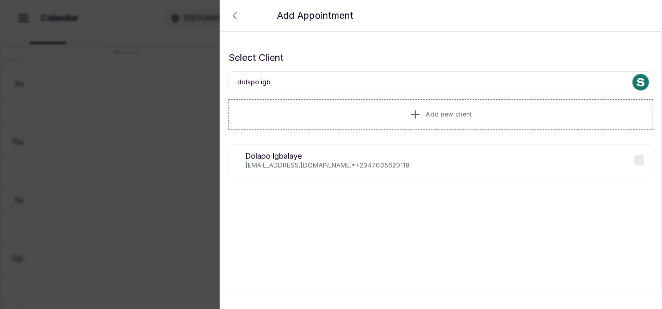
type input "dolapo igb"
click at [389, 151] on div "DI Dolapo Igbalaye [EMAIL_ADDRESS][DOMAIN_NAME] • [PHONE_NUMBER]" at bounding box center [441, 160] width 425 height 32
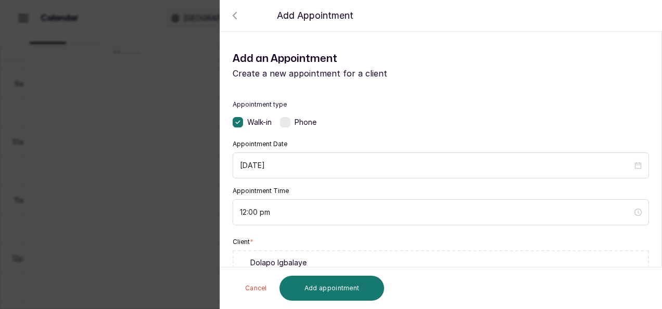
scroll to position [270, 0]
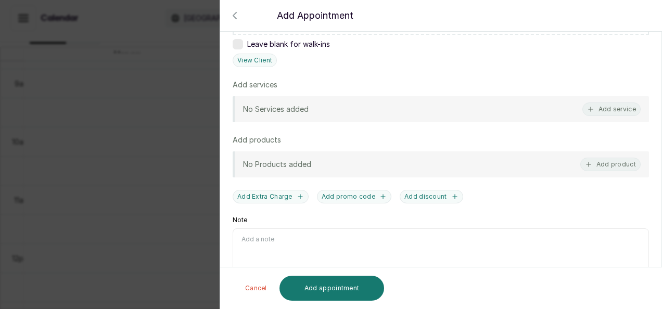
click at [528, 105] on div "No Services added Add service" at bounding box center [441, 109] width 416 height 26
click at [587, 109] on button "Add service" at bounding box center [612, 110] width 58 height 14
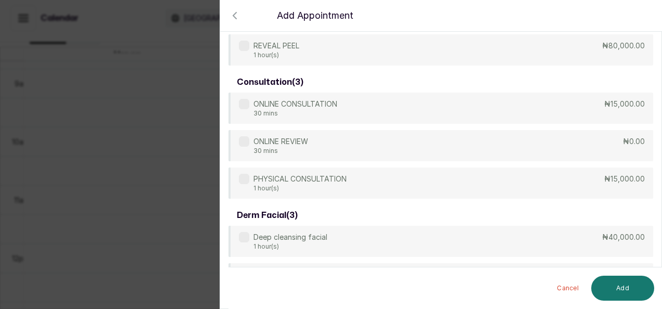
scroll to position [562, 0]
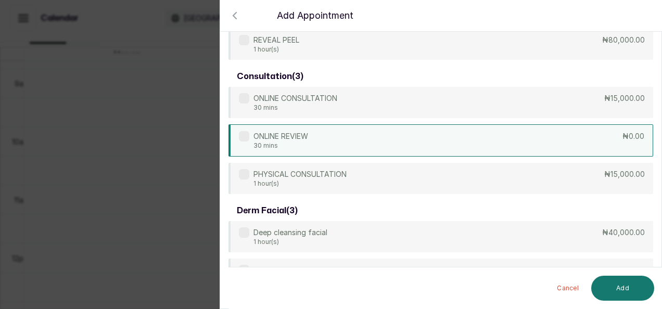
click at [536, 143] on div "ONLINE REVIEW 30 mins ₦0.00" at bounding box center [441, 140] width 425 height 32
click at [631, 287] on button "Add" at bounding box center [622, 288] width 63 height 25
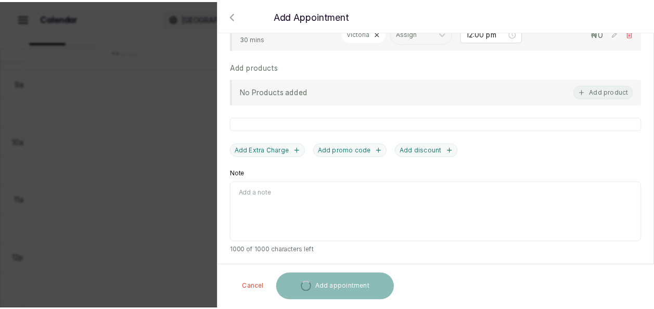
scroll to position [412, 0]
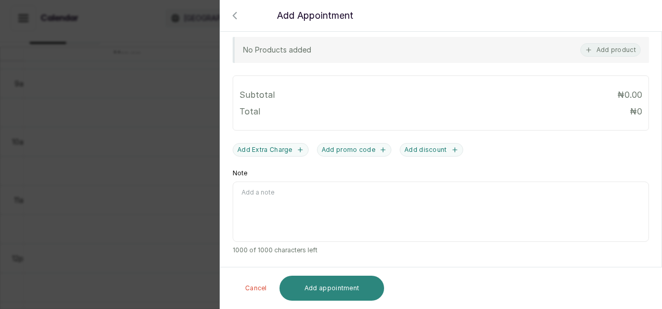
click at [359, 282] on button "Add appointment" at bounding box center [332, 288] width 105 height 25
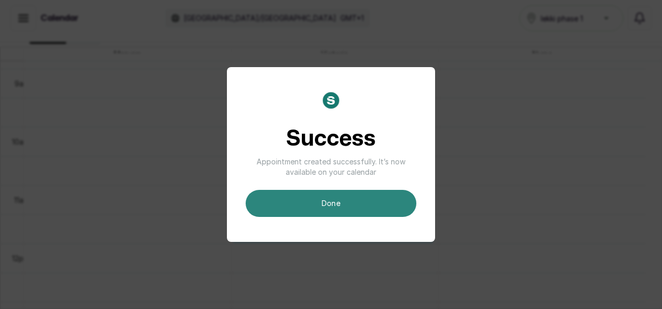
click at [359, 205] on button "done" at bounding box center [331, 203] width 171 height 27
